Goal: Use online tool/utility: Utilize a website feature to perform a specific function

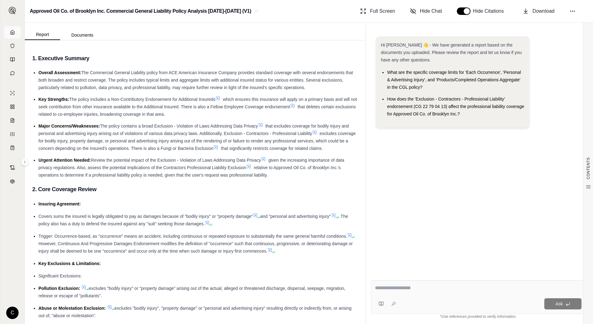
click at [15, 31] on link at bounding box center [12, 32] width 17 height 12
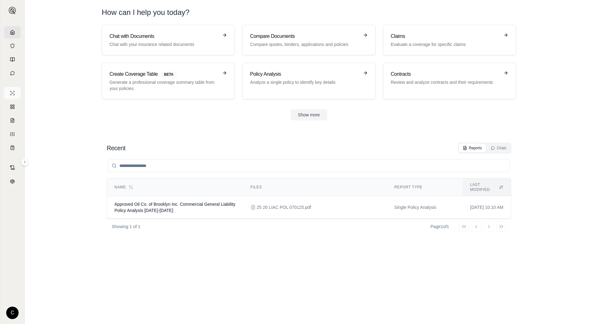
click at [14, 93] on icon at bounding box center [12, 93] width 5 height 5
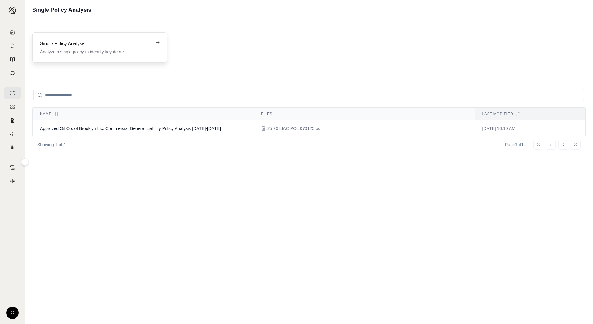
click at [99, 45] on h3 "Single Policy Analysis" at bounding box center [95, 43] width 110 height 7
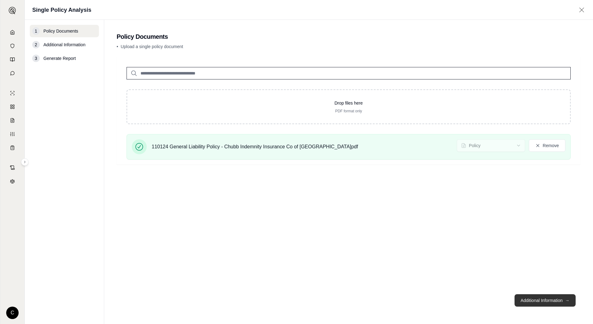
click at [540, 299] on button "Additional Information →" at bounding box center [544, 300] width 61 height 12
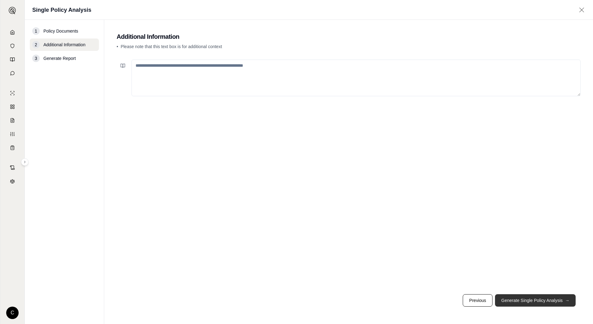
click at [527, 301] on button "Generate Single Policy Analysis →" at bounding box center [535, 300] width 81 height 12
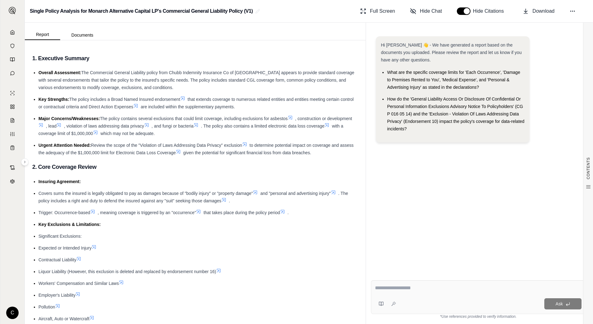
click at [400, 289] on textarea at bounding box center [478, 287] width 206 height 7
type textarea "**********"
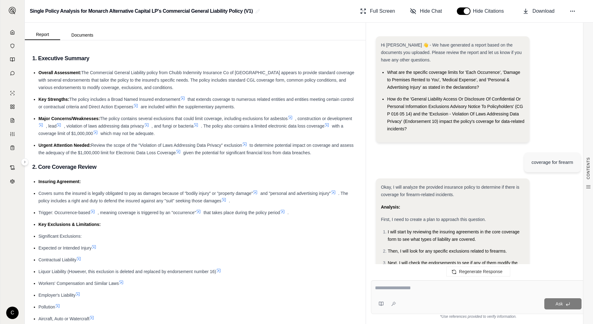
scroll to position [490, 0]
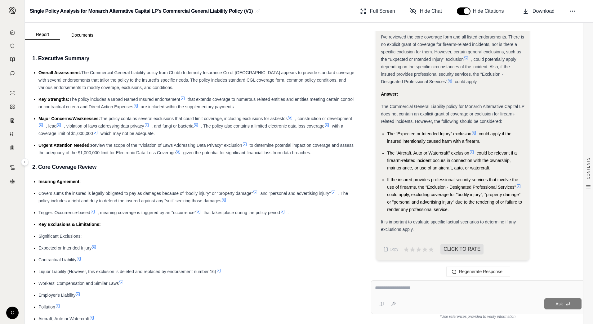
click at [447, 293] on div at bounding box center [478, 289] width 206 height 10
click at [447, 288] on textarea at bounding box center [478, 287] width 206 height 7
type textarea "**********"
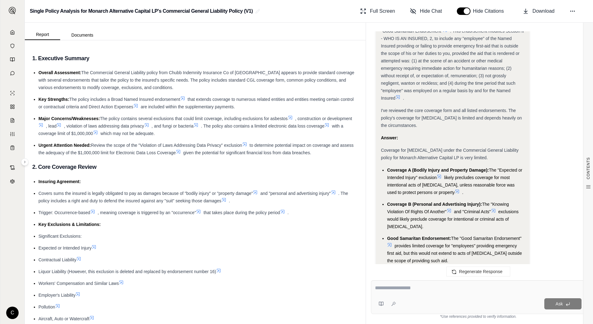
scroll to position [1168, 0]
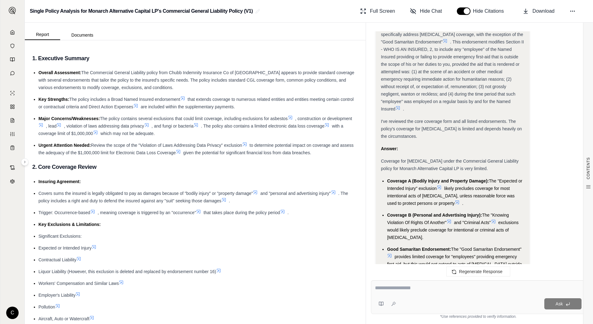
click at [463, 288] on textarea at bounding box center [478, 287] width 206 height 7
type textarea "**********"
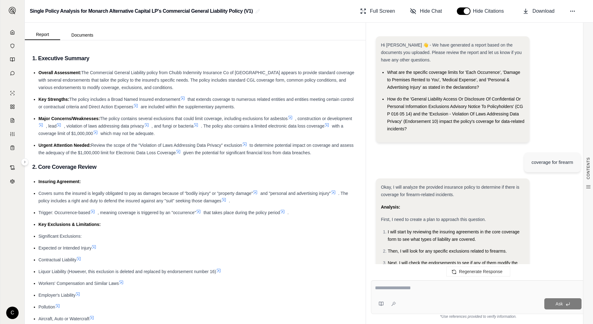
scroll to position [1753, 0]
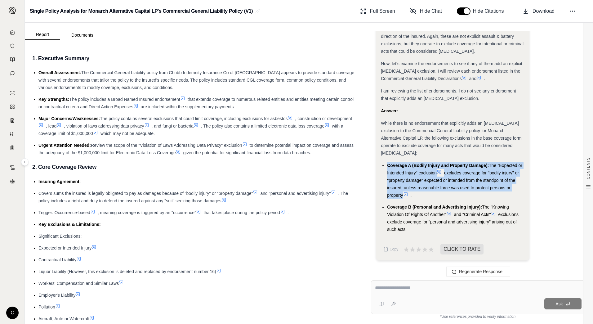
drag, startPoint x: 387, startPoint y: 165, endPoint x: 405, endPoint y: 194, distance: 34.2
click at [405, 194] on li "Coverage A (Bodily Injury and Property Damage): The "Expected or Intended Injur…" at bounding box center [455, 179] width 137 height 37
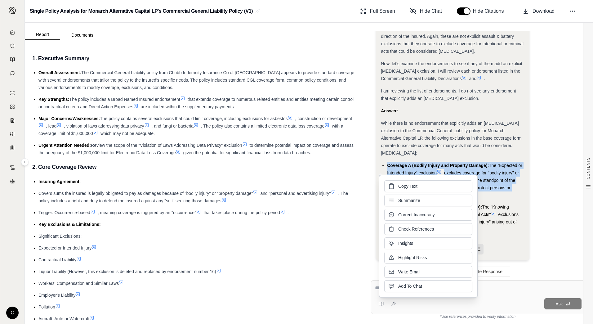
copy li "Coverage A (Bodily Injury and Property Damage): The "Expected or Intended Injur…"
